Goal: Book appointment/travel/reservation

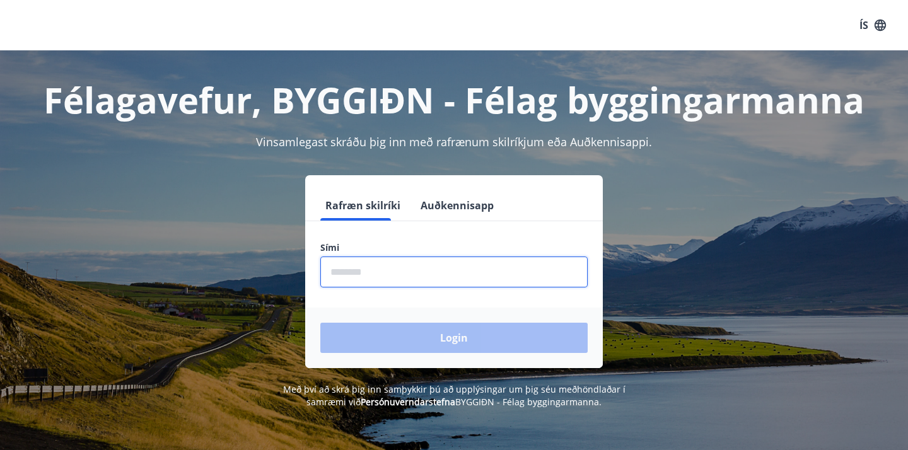
click at [454, 279] on input "phone" at bounding box center [453, 272] width 267 height 31
type input "********"
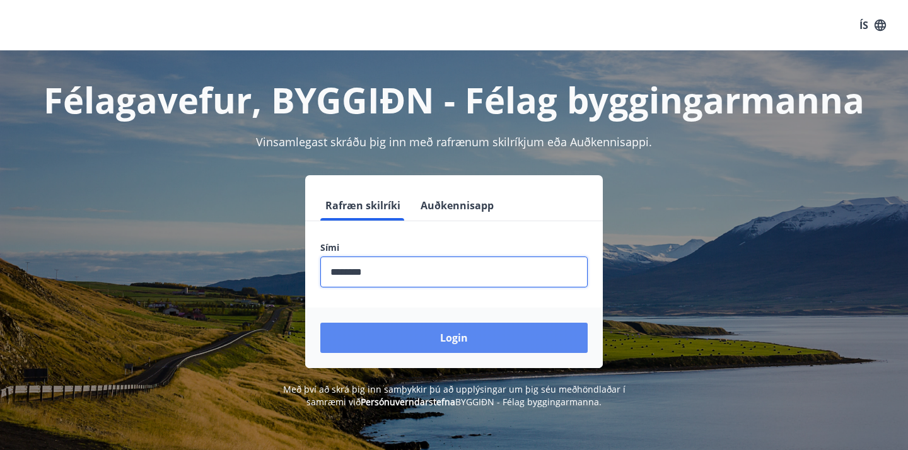
click at [442, 349] on button "Login" at bounding box center [453, 338] width 267 height 30
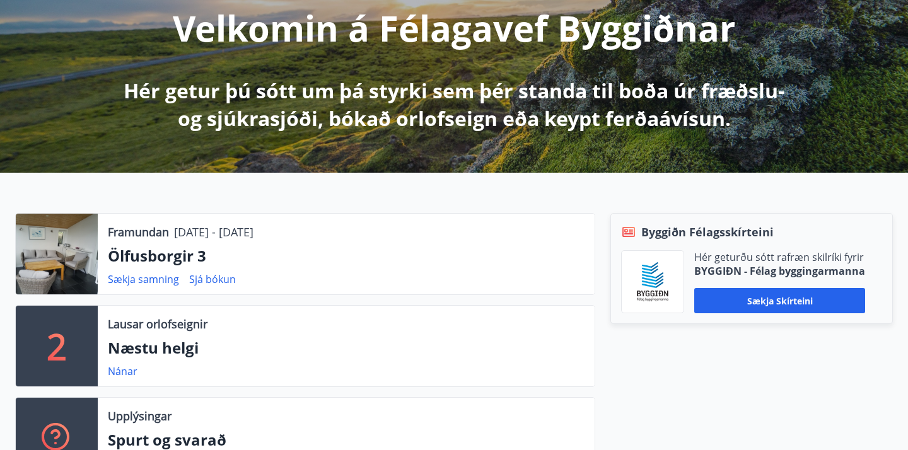
scroll to position [173, 0]
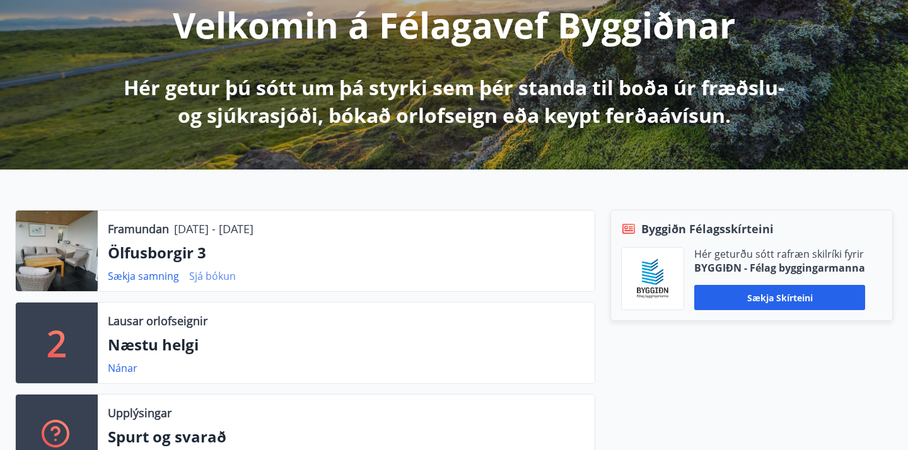
click at [212, 277] on link "Sjá bókun" at bounding box center [212, 276] width 47 height 14
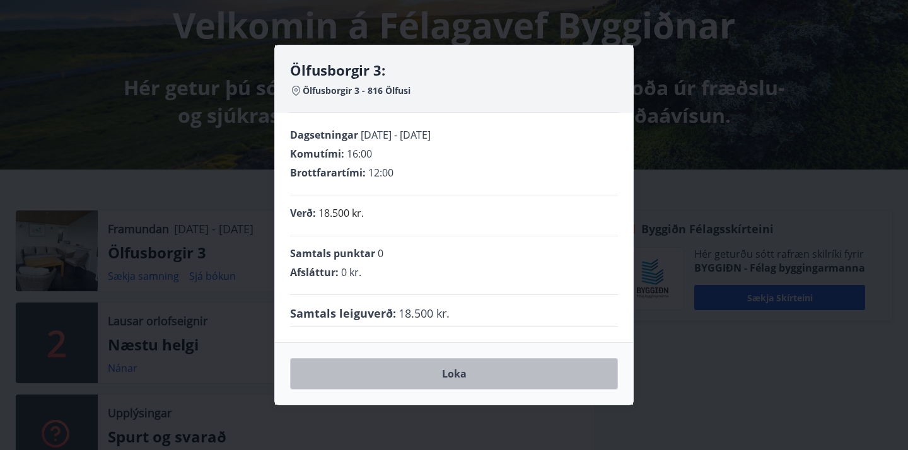
click at [443, 372] on button "Loka" at bounding box center [454, 374] width 328 height 32
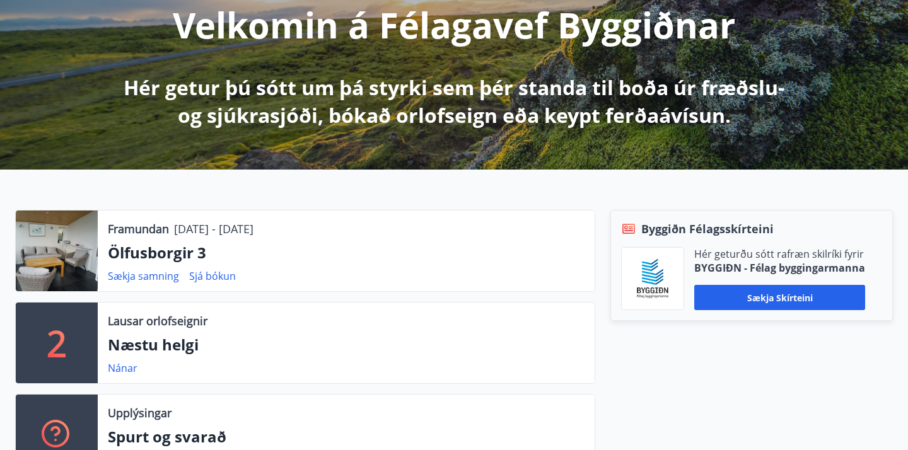
click at [132, 251] on p "Ölfusborgir 3" at bounding box center [346, 252] width 476 height 21
click at [62, 262] on div at bounding box center [57, 251] width 82 height 81
click at [137, 251] on p "Ölfusborgir 3" at bounding box center [346, 252] width 476 height 21
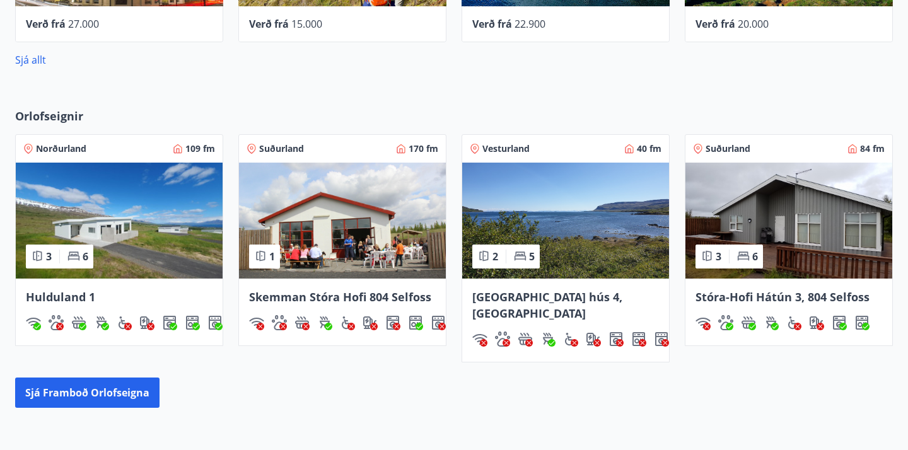
scroll to position [848, 0]
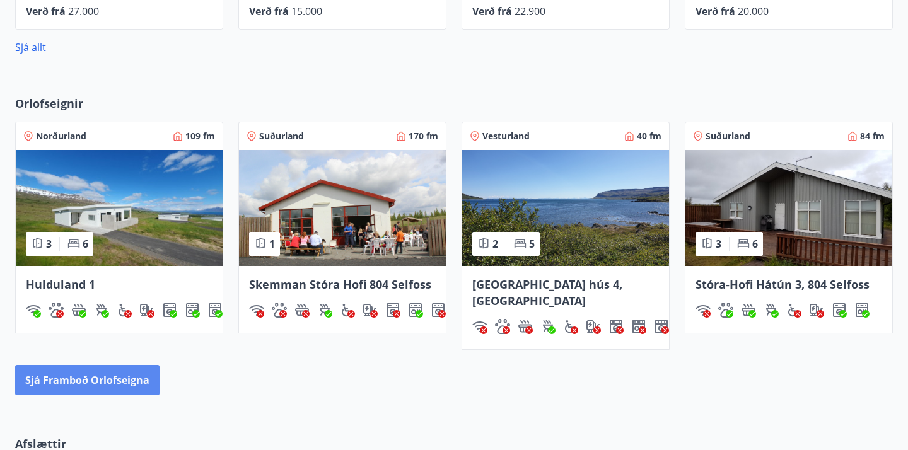
click at [122, 373] on button "Sjá framboð orlofseigna" at bounding box center [87, 380] width 144 height 30
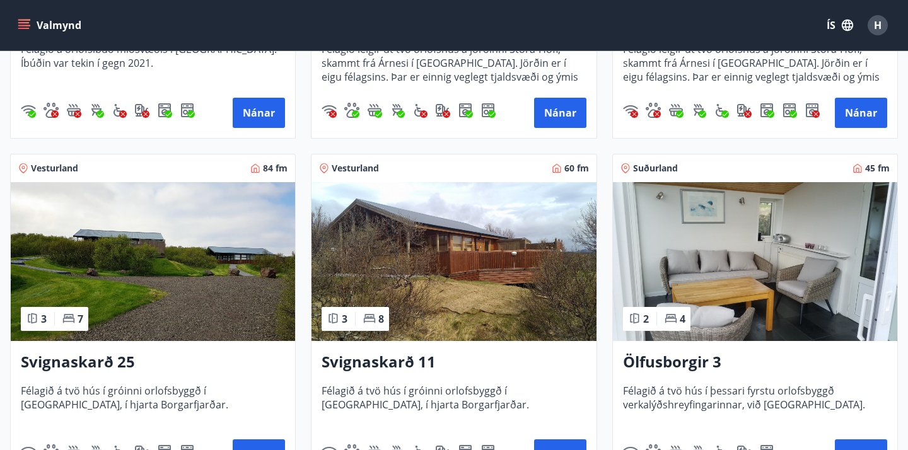
scroll to position [478, 0]
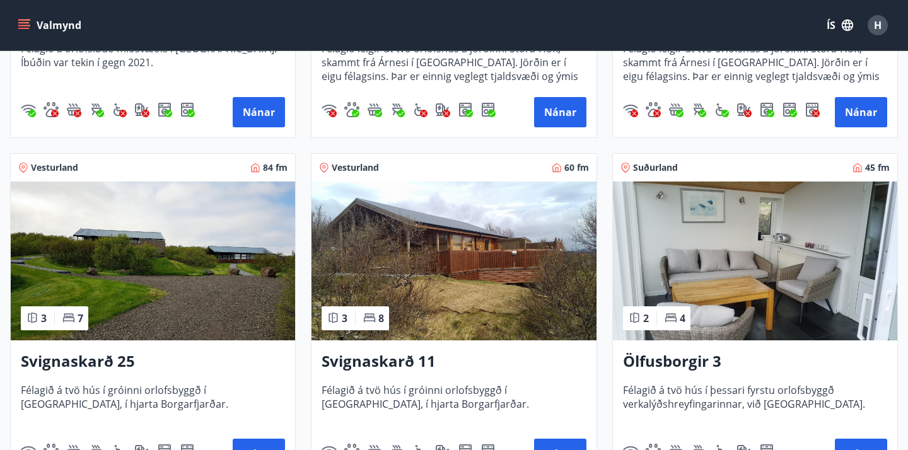
click at [696, 361] on h3 "Ölfusborgir 3" at bounding box center [755, 361] width 264 height 23
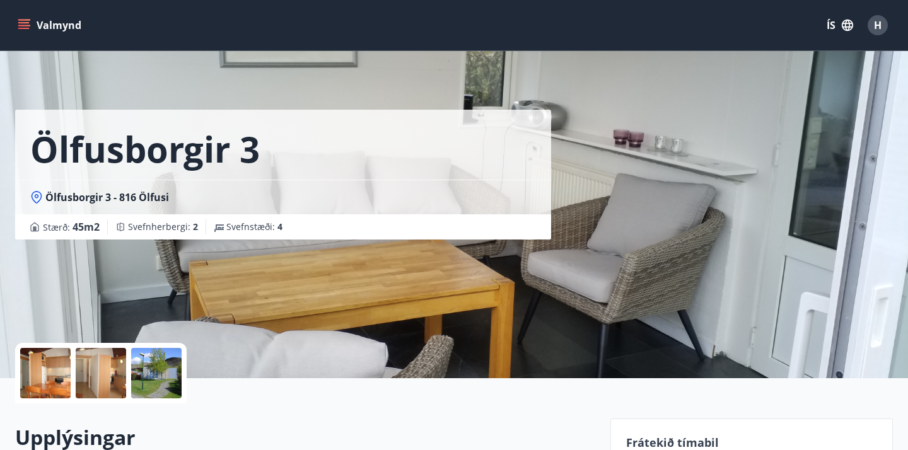
click at [160, 383] on div at bounding box center [156, 373] width 50 height 50
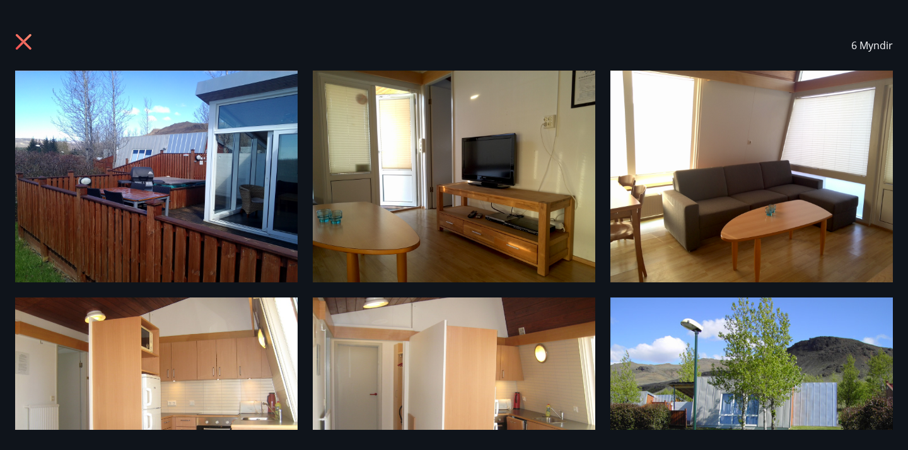
click at [165, 270] on img at bounding box center [156, 177] width 282 height 212
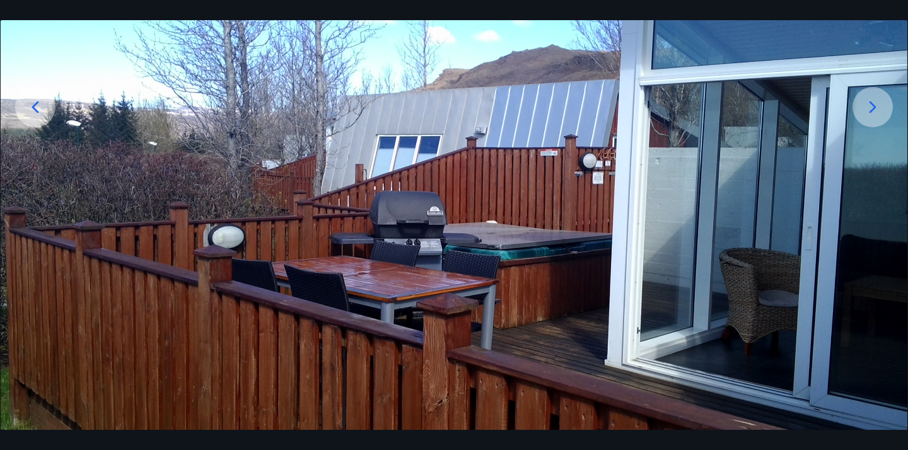
scroll to position [192, 0]
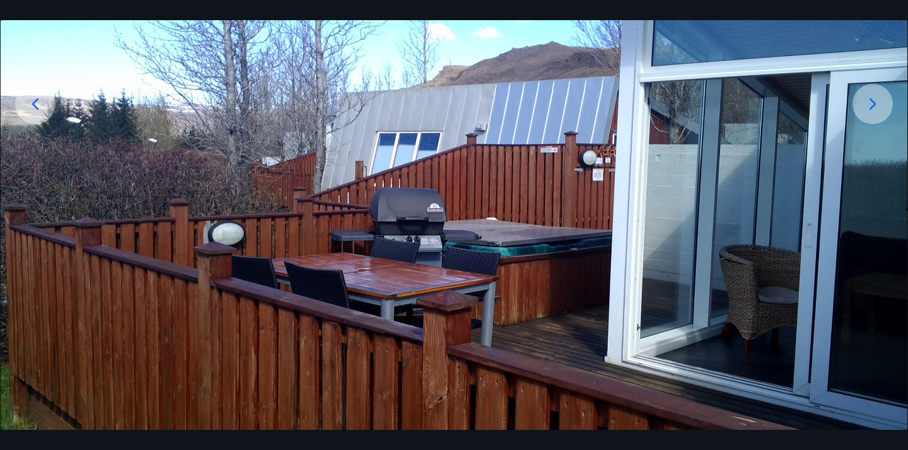
click at [882, 112] on div at bounding box center [872, 104] width 40 height 40
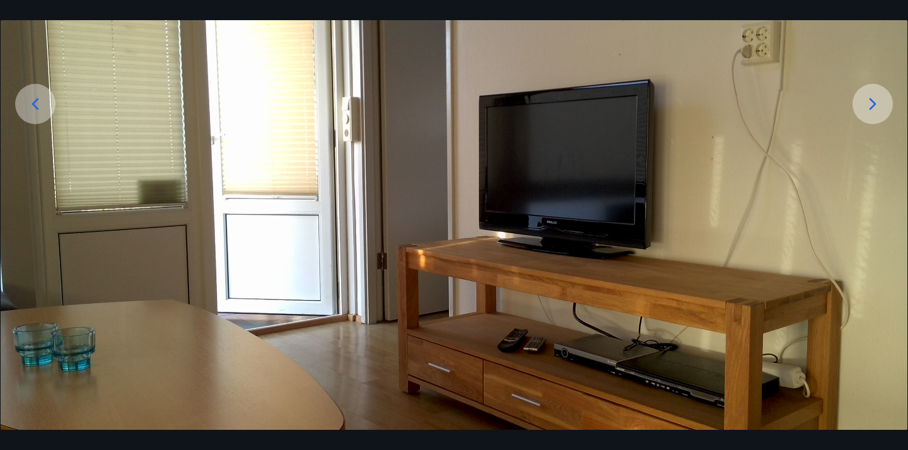
click at [589, 214] on img at bounding box center [454, 219] width 906 height 680
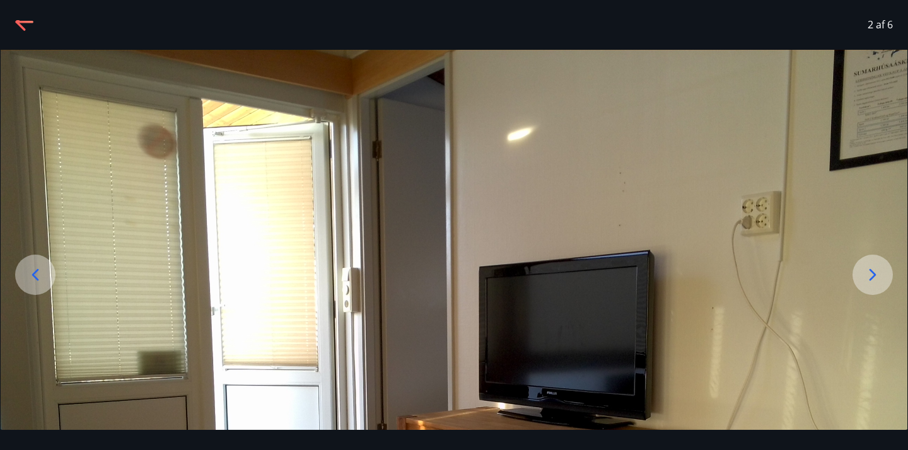
scroll to position [16, 0]
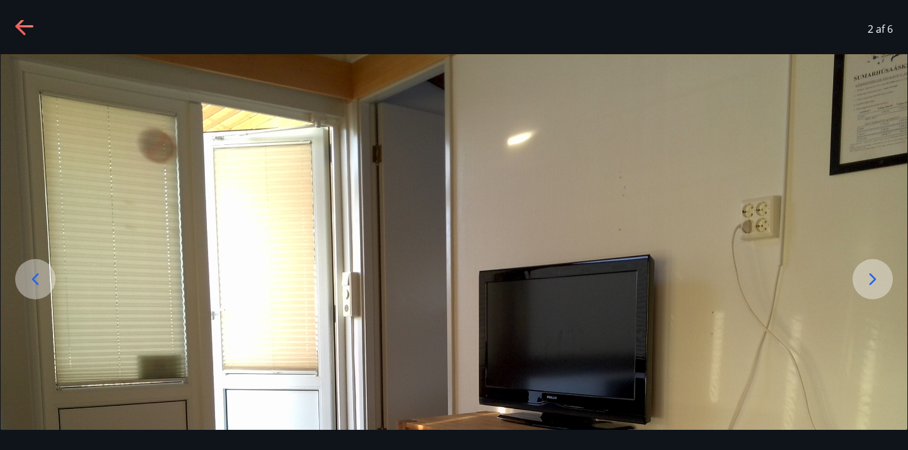
click at [17, 21] on icon at bounding box center [25, 27] width 20 height 20
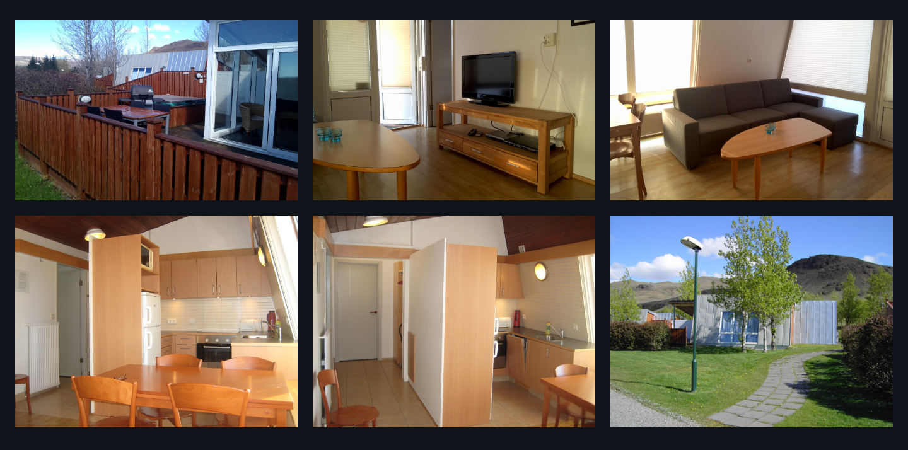
scroll to position [0, 0]
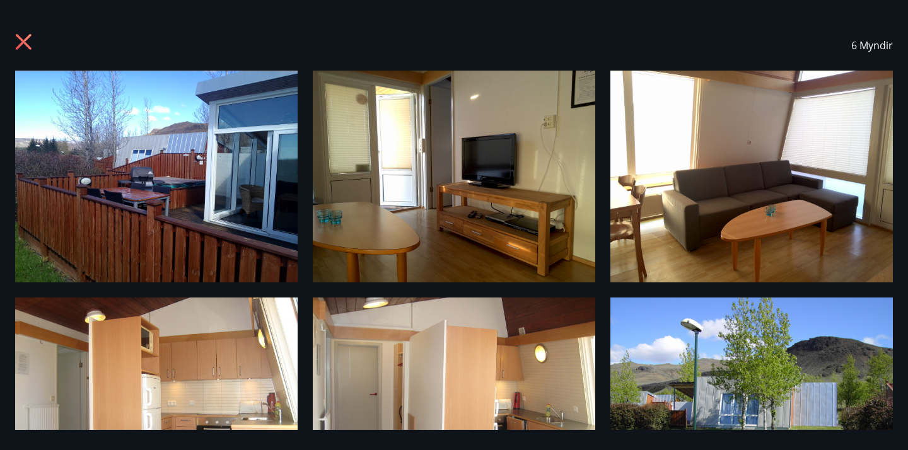
click at [19, 38] on icon at bounding box center [24, 42] width 16 height 16
